Goal: Download file/media

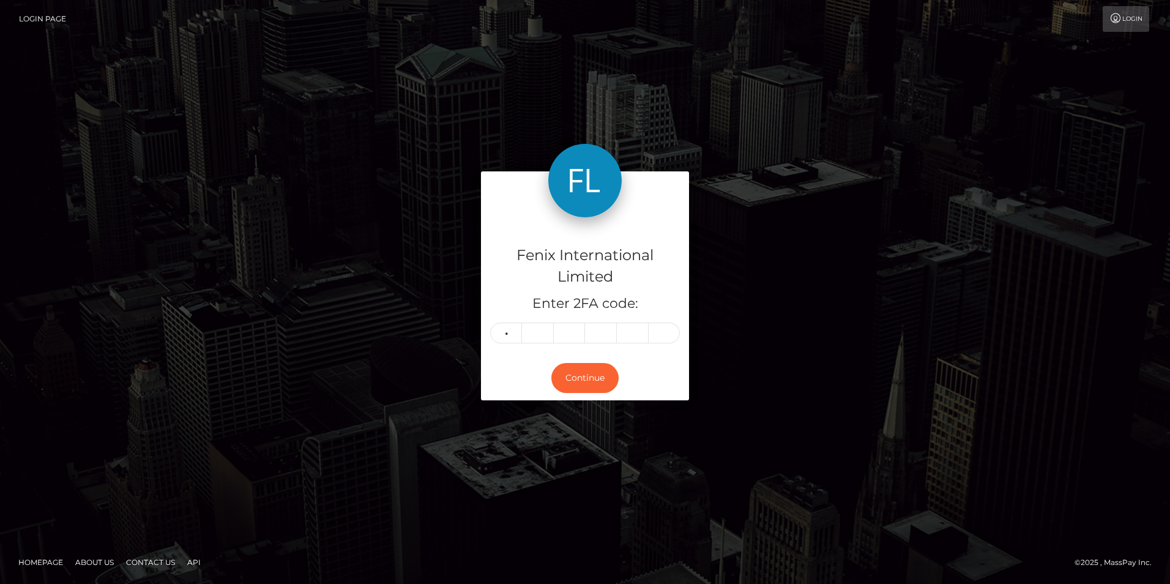
type input "9"
type input "3"
type input "0"
type input "2"
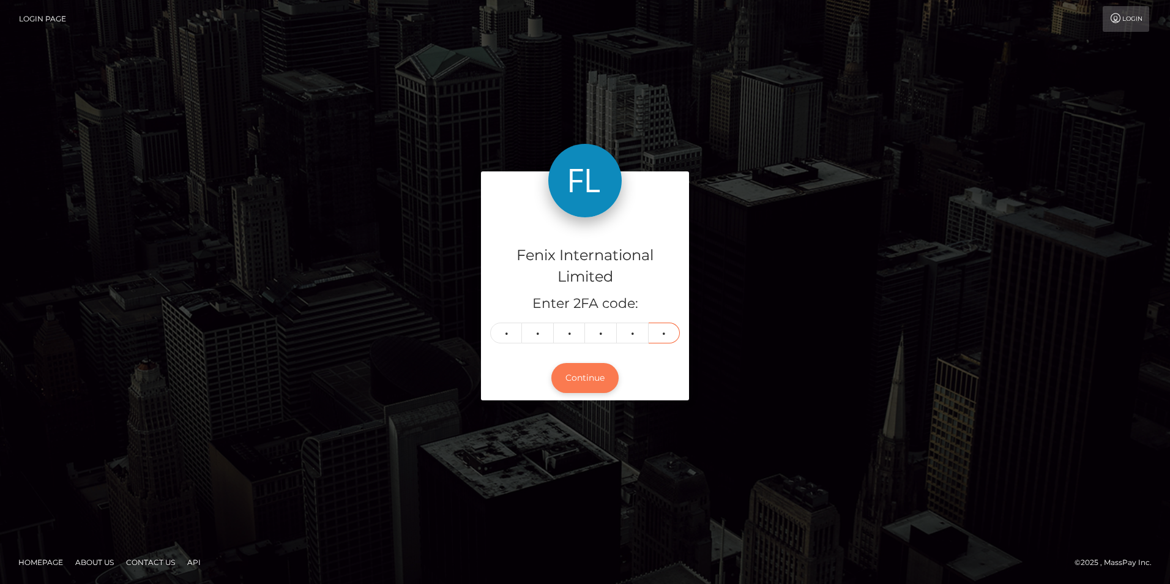
type input "6"
click at [587, 384] on button "Continue" at bounding box center [584, 378] width 67 height 30
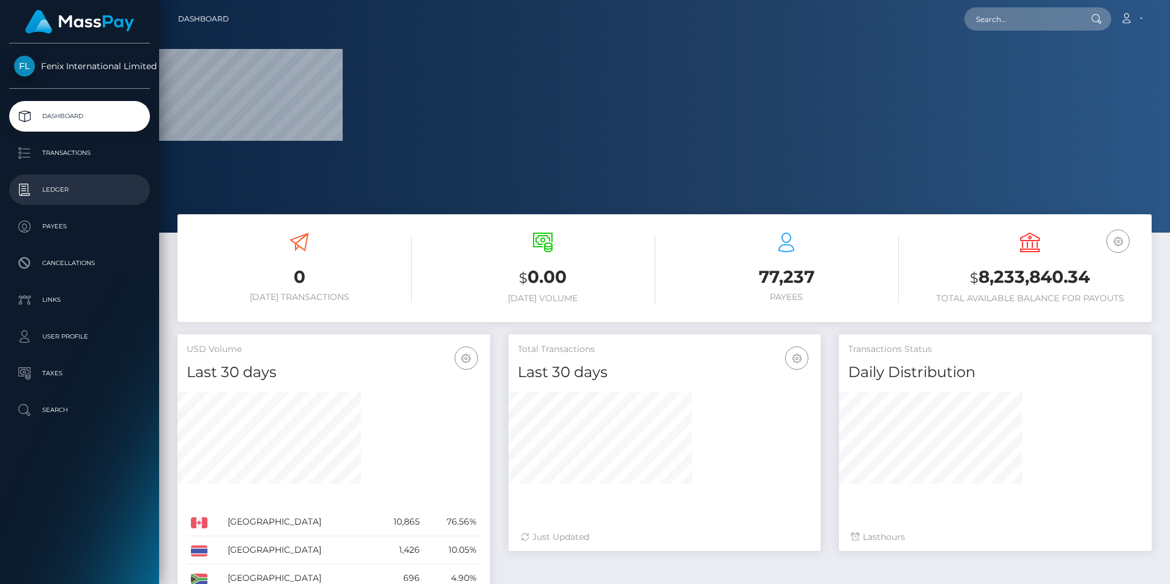
click at [61, 186] on p "Ledger" at bounding box center [79, 189] width 131 height 18
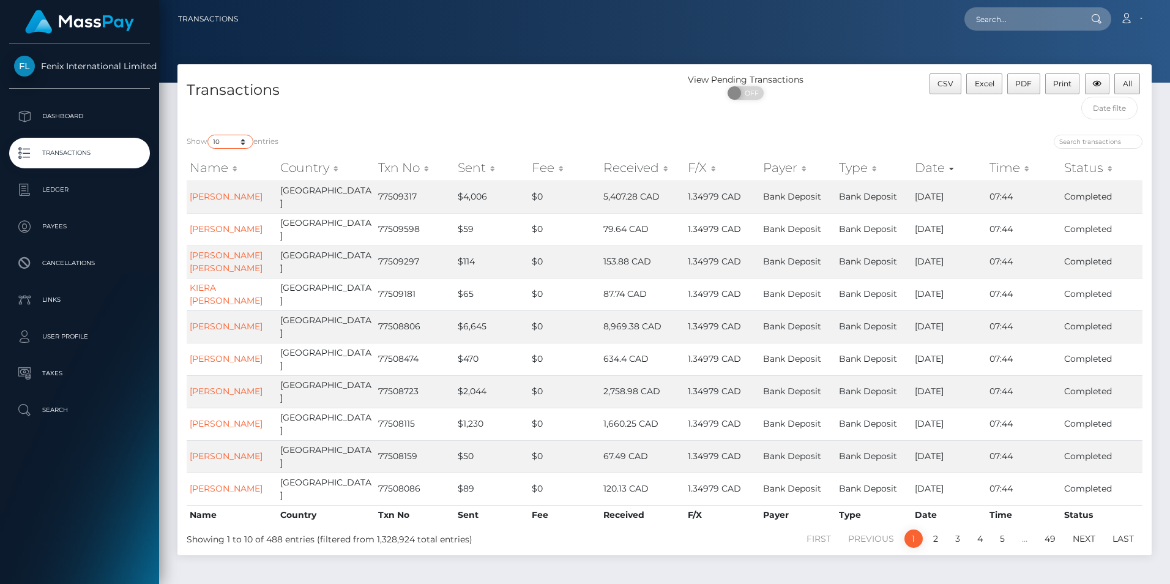
click at [231, 141] on select "10 25 50 100 250 500 1,000 3,500" at bounding box center [230, 142] width 46 height 14
select select "3500"
click at [209, 135] on select "10 25 50 100 250 500 1,000 3,500" at bounding box center [230, 142] width 46 height 14
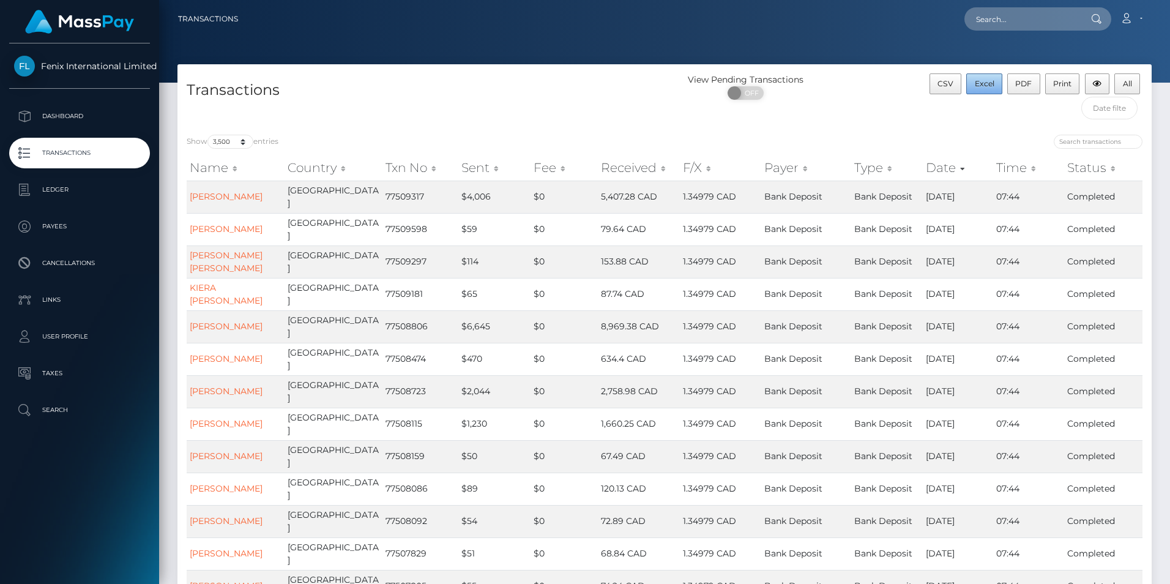
click at [981, 83] on span "Excel" at bounding box center [985, 83] width 20 height 9
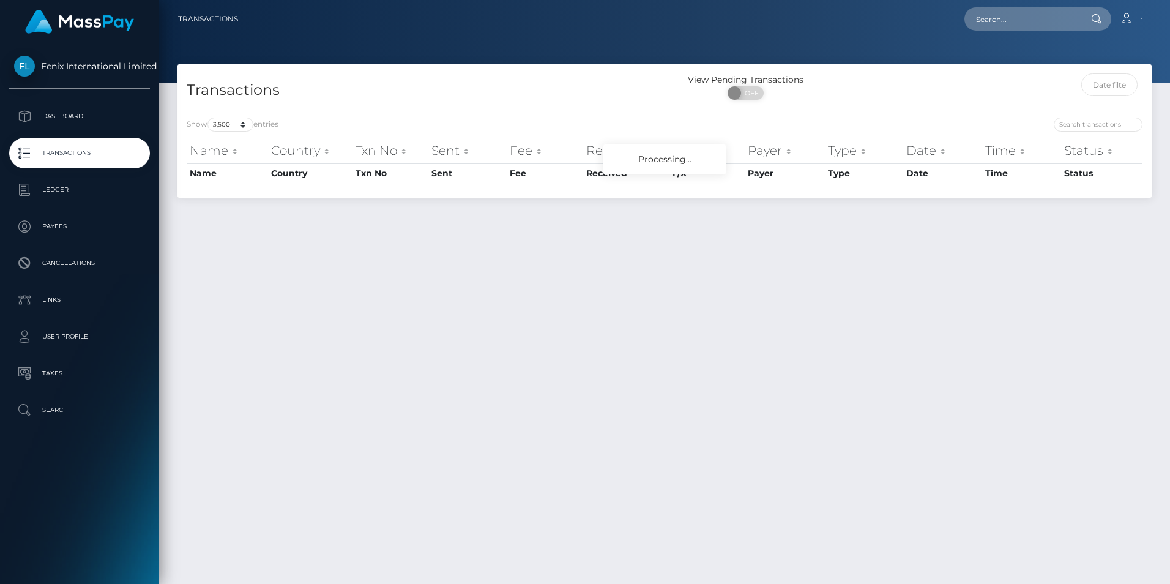
select select "3500"
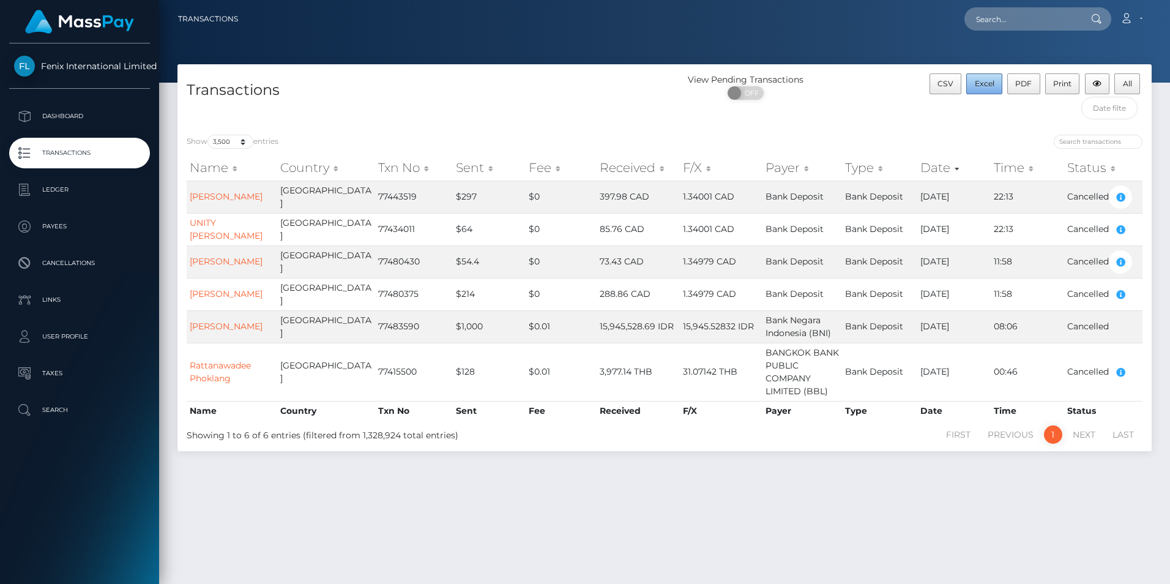
click at [990, 80] on span "Excel" at bounding box center [985, 83] width 20 height 9
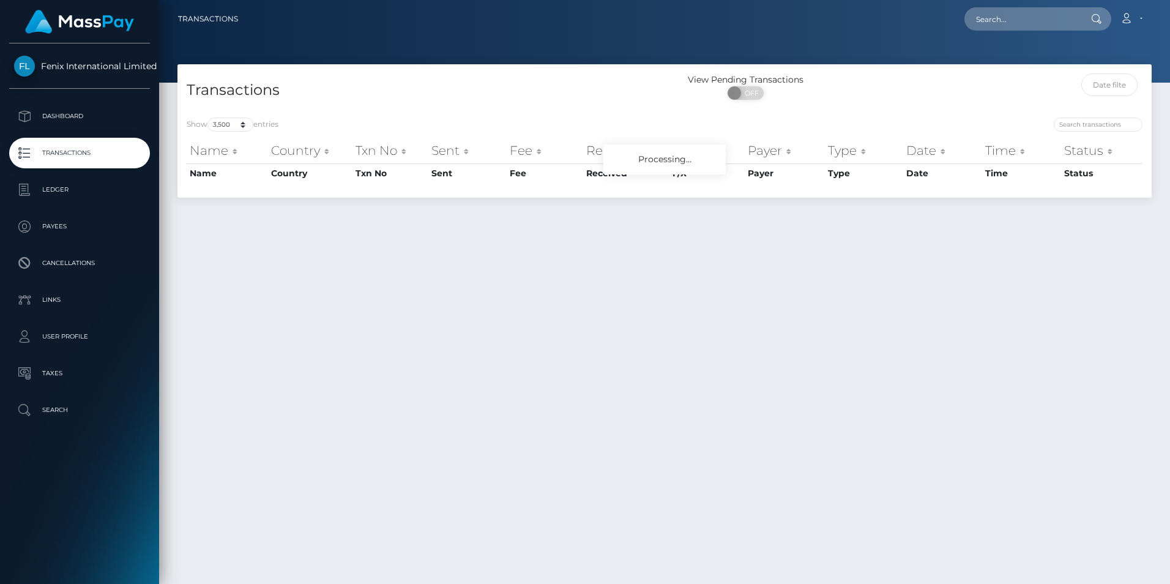
select select "3500"
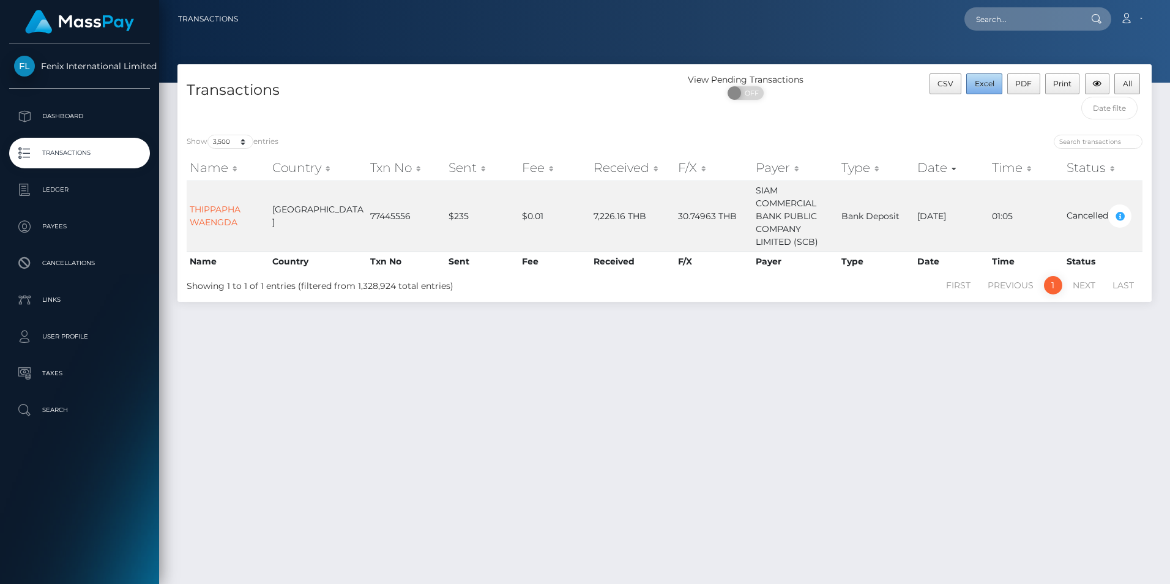
click at [986, 81] on span "Excel" at bounding box center [985, 83] width 20 height 9
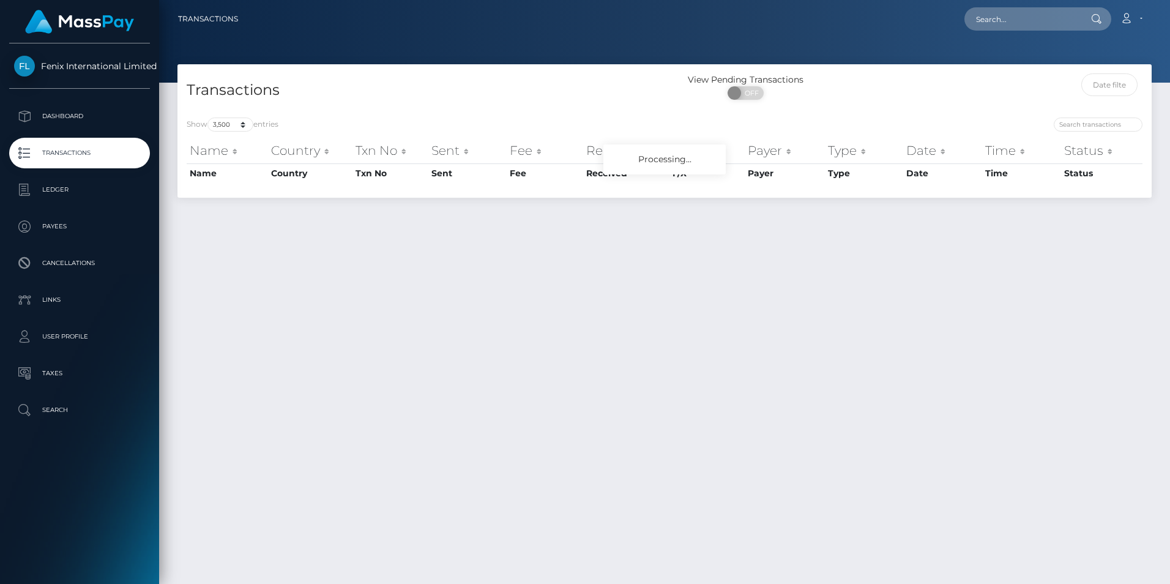
select select "3500"
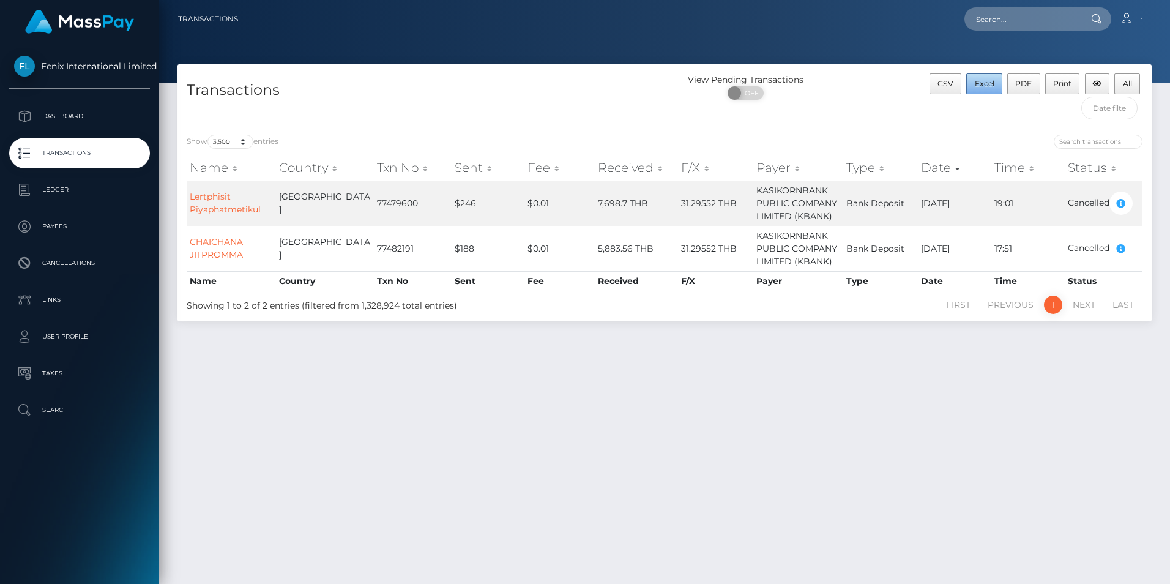
click at [981, 80] on span "Excel" at bounding box center [985, 83] width 20 height 9
